Goal: Transaction & Acquisition: Purchase product/service

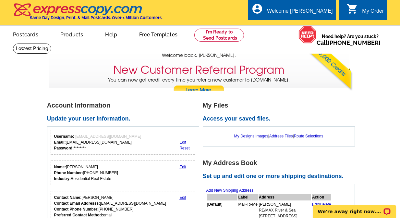
scroll to position [32, 0]
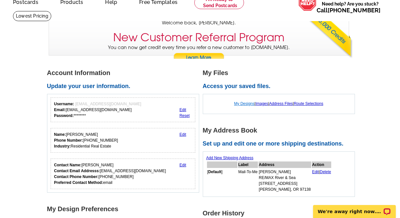
click at [241, 102] on link "My Designs" at bounding box center [244, 103] width 20 height 5
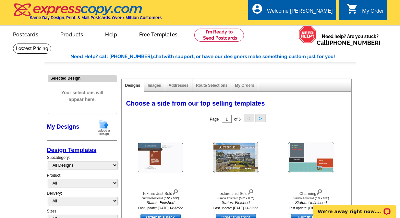
scroll to position [97, 0]
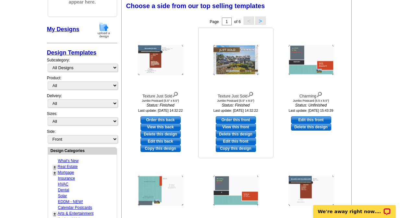
click at [239, 64] on img at bounding box center [235, 60] width 45 height 30
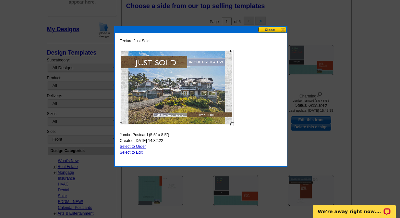
click at [269, 30] on button at bounding box center [272, 30] width 29 height 6
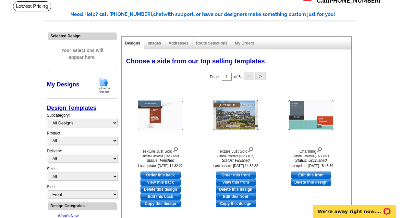
scroll to position [32, 0]
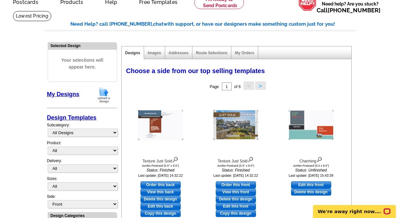
click at [261, 86] on button ">" at bounding box center [260, 85] width 10 height 8
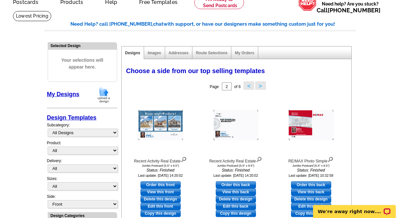
click at [261, 83] on button ">" at bounding box center [260, 85] width 10 height 8
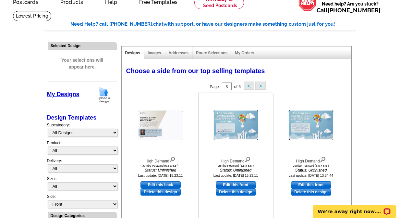
click at [234, 125] on img at bounding box center [235, 125] width 45 height 30
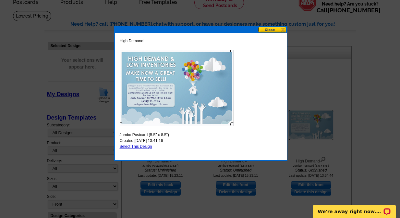
click at [271, 30] on button at bounding box center [272, 30] width 29 height 6
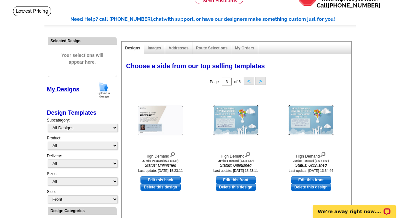
scroll to position [0, 0]
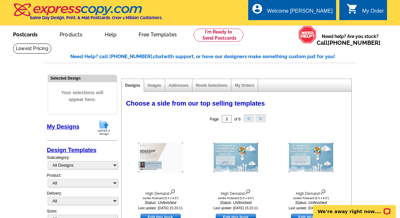
click at [25, 36] on link "Postcards" at bounding box center [25, 33] width 45 height 15
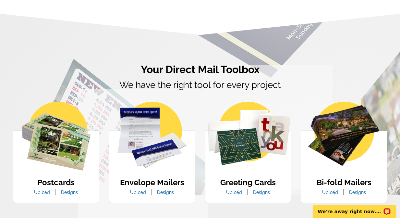
scroll to position [421, 0]
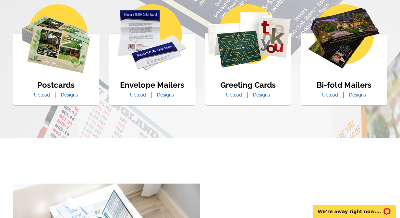
click at [60, 61] on img at bounding box center [56, 38] width 69 height 69
drag, startPoint x: 72, startPoint y: 94, endPoint x: 104, endPoint y: 100, distance: 32.3
click at [72, 94] on link "Designs" at bounding box center [69, 94] width 27 height 5
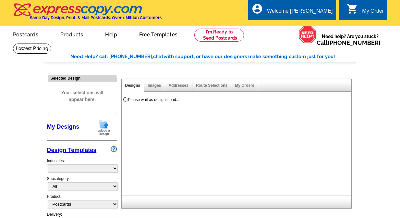
select select "1"
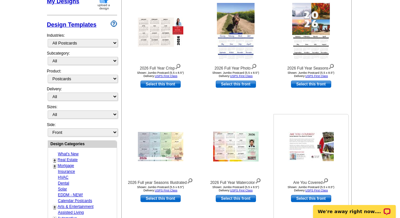
scroll to position [195, 0]
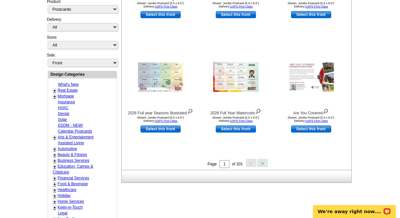
click at [55, 91] on link "+" at bounding box center [54, 90] width 3 height 5
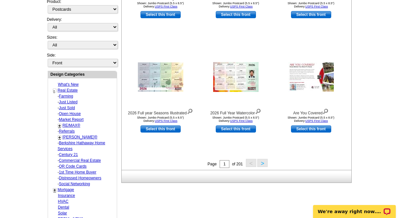
click at [67, 98] on link "Just Listed" at bounding box center [66, 96] width 14 height 5
select select "785"
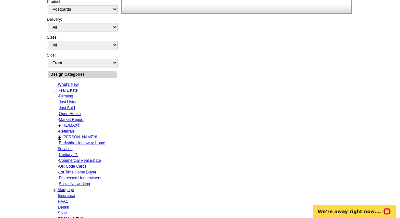
select select "788"
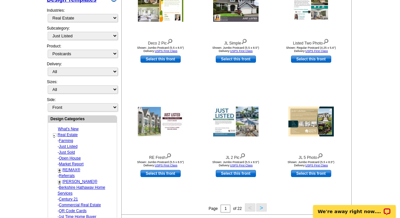
scroll to position [96, 0]
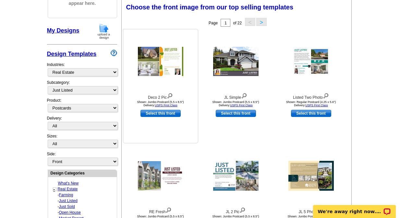
click at [155, 65] on img at bounding box center [160, 61] width 45 height 29
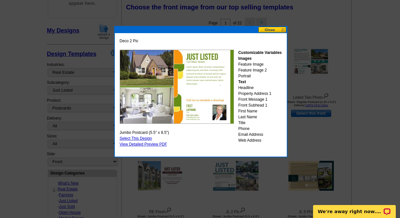
click at [265, 31] on button at bounding box center [272, 30] width 29 height 6
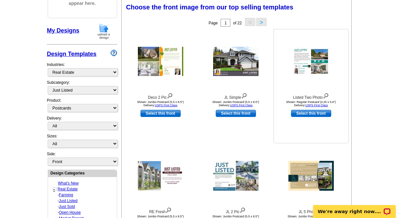
click at [314, 61] on img at bounding box center [310, 61] width 37 height 28
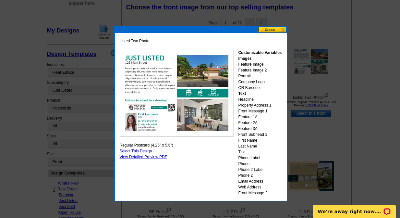
click at [267, 30] on button at bounding box center [272, 30] width 29 height 6
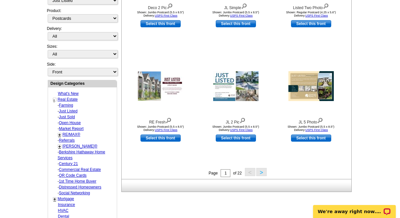
scroll to position [226, 0]
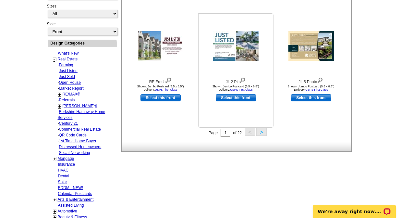
click at [243, 49] on img at bounding box center [235, 46] width 45 height 30
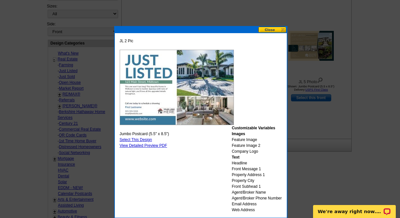
click at [273, 30] on button at bounding box center [272, 30] width 29 height 6
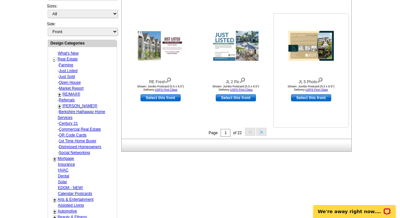
click at [306, 45] on img at bounding box center [310, 46] width 45 height 30
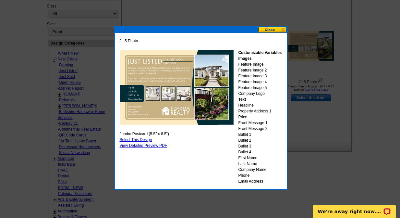
click at [269, 30] on button at bounding box center [272, 30] width 29 height 6
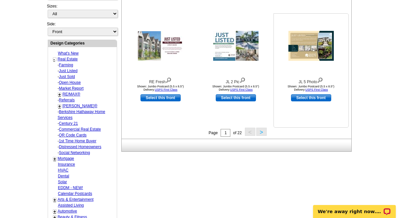
click at [308, 51] on img at bounding box center [310, 46] width 45 height 30
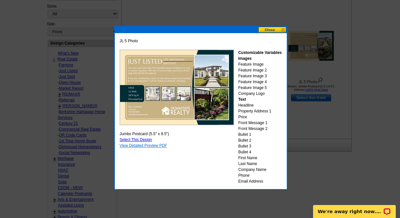
click at [148, 146] on link "View Detailed Preview PDF" at bounding box center [144, 145] width 48 height 5
click at [270, 28] on button at bounding box center [272, 30] width 29 height 6
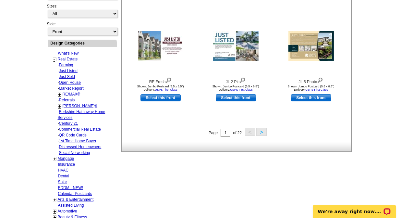
click at [260, 134] on button ">" at bounding box center [261, 131] width 10 height 8
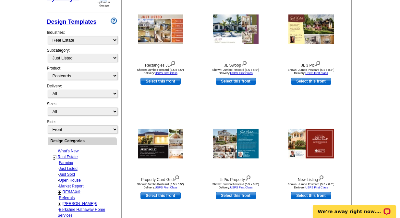
scroll to position [128, 0]
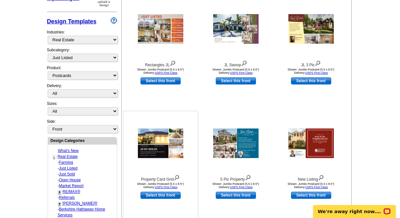
click at [162, 147] on img at bounding box center [160, 143] width 45 height 30
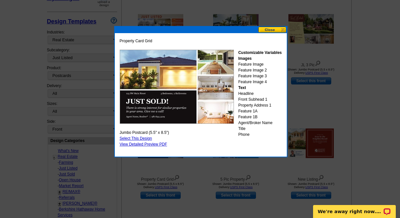
click at [173, 83] on img at bounding box center [177, 87] width 114 height 74
click at [273, 29] on button at bounding box center [272, 30] width 29 height 6
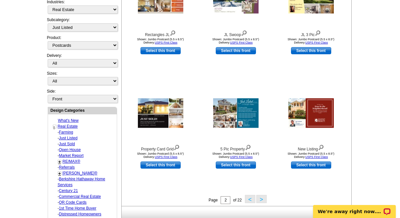
scroll to position [193, 0]
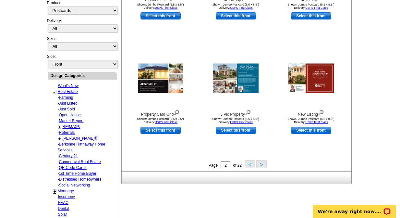
click at [249, 167] on button "<" at bounding box center [250, 164] width 10 height 8
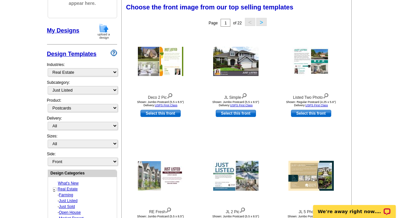
scroll to position [161, 0]
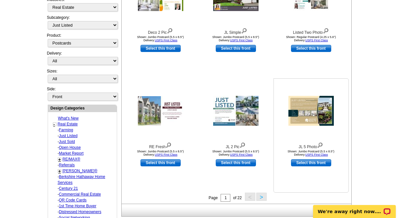
click at [304, 108] on img at bounding box center [310, 111] width 45 height 30
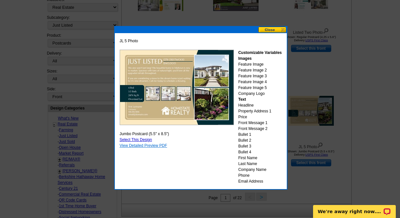
click at [140, 146] on link "View Detailed Preview PDF" at bounding box center [144, 145] width 48 height 5
click at [136, 140] on link "Select This Design" at bounding box center [136, 139] width 32 height 5
select select "2"
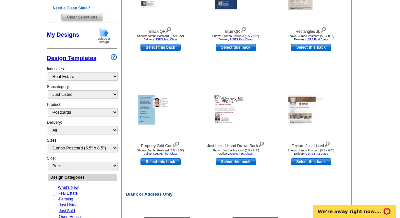
scroll to position [162, 0]
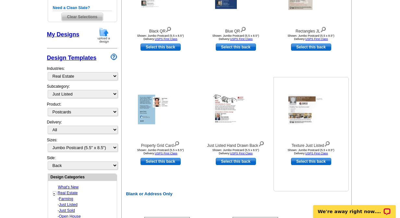
click at [298, 116] on img at bounding box center [310, 110] width 45 height 30
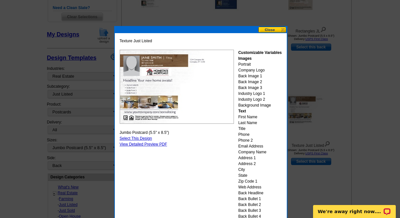
click at [267, 31] on button at bounding box center [272, 30] width 29 height 6
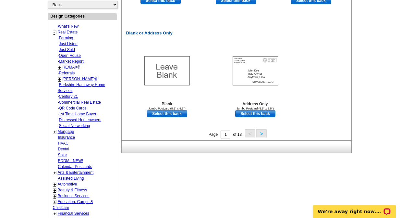
scroll to position [324, 0]
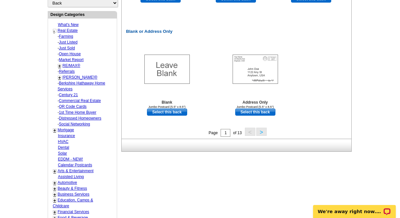
click at [262, 134] on button ">" at bounding box center [261, 131] width 10 height 8
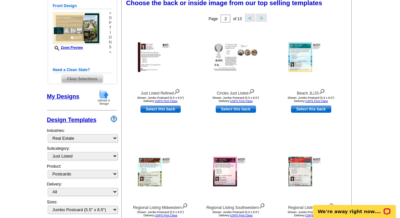
scroll to position [96, 0]
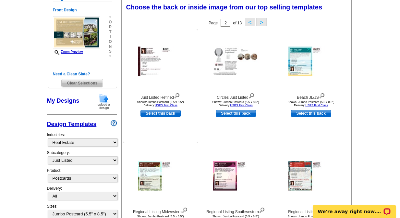
click at [151, 66] on img at bounding box center [160, 62] width 45 height 30
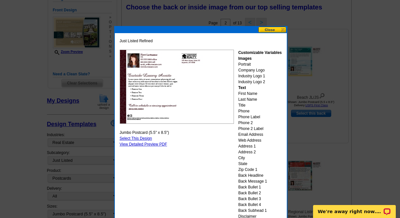
drag, startPoint x: 267, startPoint y: 29, endPoint x: 276, endPoint y: 31, distance: 9.0
click at [267, 29] on button at bounding box center [272, 30] width 29 height 6
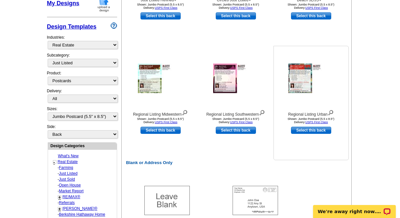
scroll to position [64, 0]
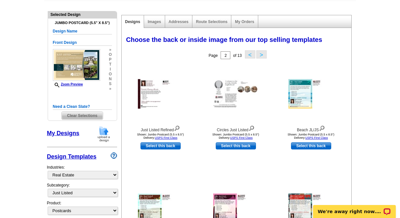
drag, startPoint x: 249, startPoint y: 55, endPoint x: 250, endPoint y: 59, distance: 3.4
click at [249, 55] on button "<" at bounding box center [250, 54] width 10 height 8
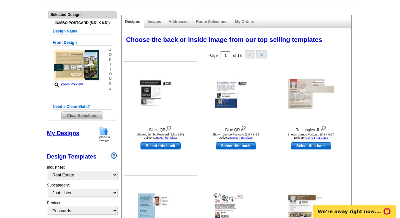
click at [155, 89] on img at bounding box center [160, 93] width 45 height 31
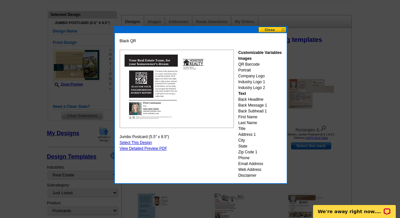
click at [270, 30] on button at bounding box center [272, 30] width 29 height 6
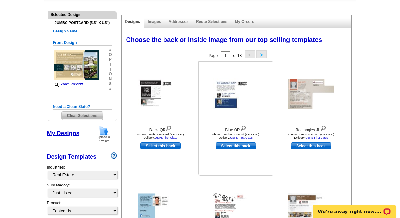
click at [236, 97] on img at bounding box center [235, 93] width 45 height 31
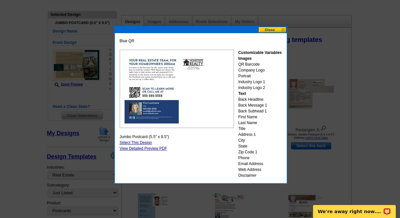
click at [272, 30] on button at bounding box center [272, 30] width 29 height 6
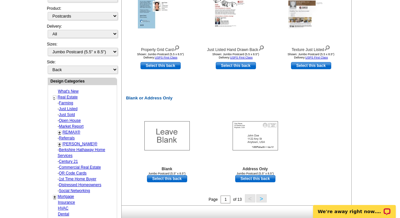
scroll to position [290, 0]
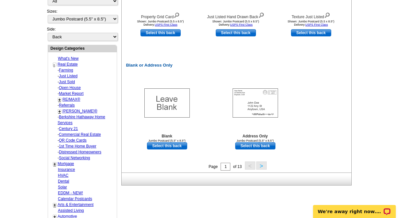
click at [265, 166] on button ">" at bounding box center [261, 165] width 10 height 8
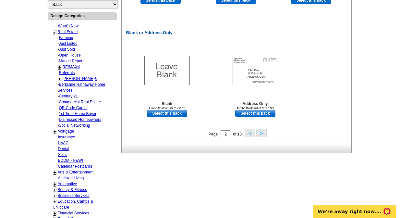
click at [263, 133] on button ">" at bounding box center [261, 133] width 10 height 8
click at [261, 134] on button ">" at bounding box center [261, 133] width 10 height 8
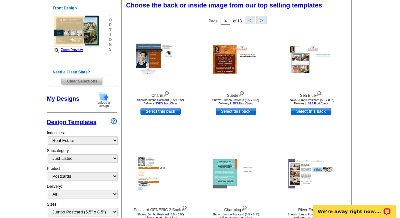
scroll to position [96, 0]
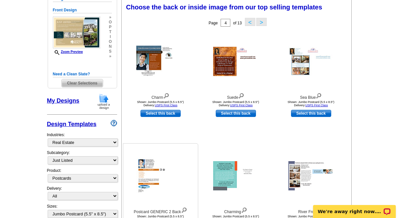
click at [158, 176] on img at bounding box center [160, 175] width 49 height 37
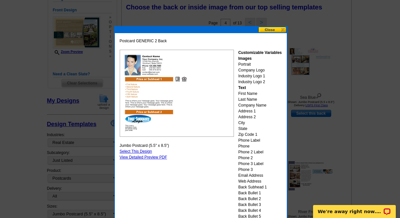
click at [265, 29] on button at bounding box center [272, 30] width 29 height 6
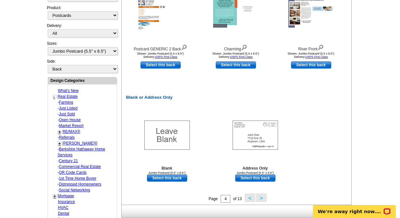
scroll to position [290, 0]
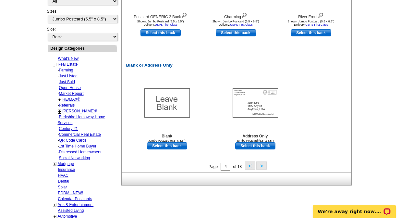
click at [261, 164] on button ">" at bounding box center [261, 165] width 10 height 8
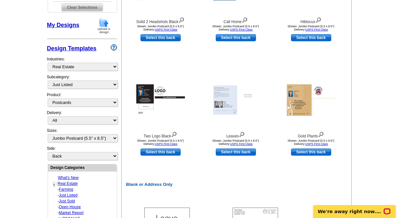
scroll to position [193, 0]
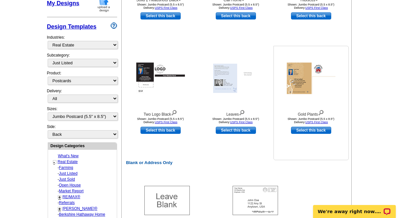
click at [300, 80] on img at bounding box center [311, 78] width 49 height 31
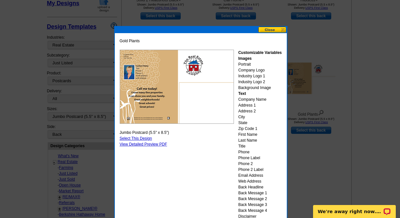
click at [132, 137] on link "Select This Design" at bounding box center [136, 138] width 32 height 5
select select "front"
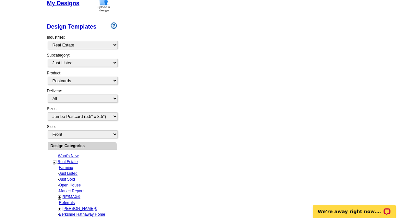
scroll to position [0, 0]
